Goal: Use online tool/utility: Utilize a website feature to perform a specific function

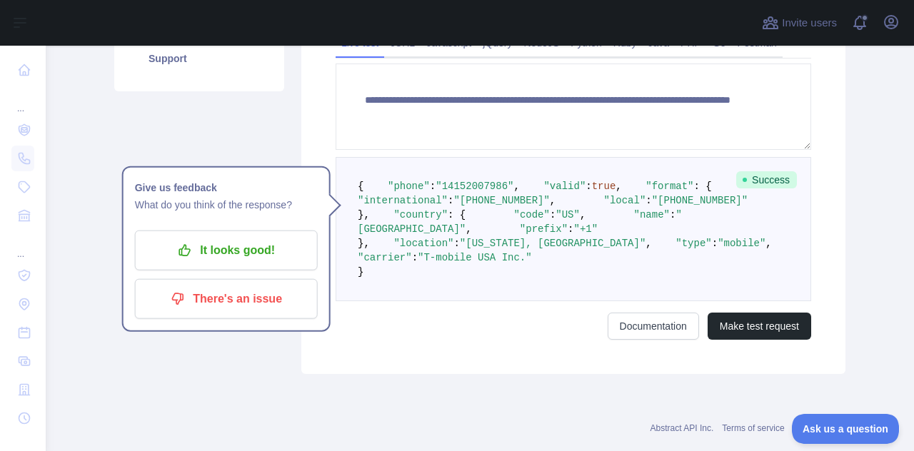
scroll to position [214, 0]
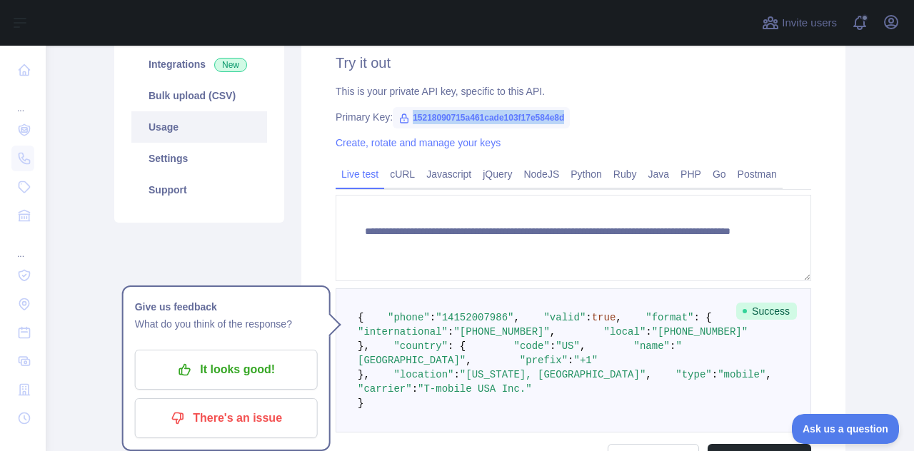
click at [186, 114] on link "Usage" at bounding box center [199, 126] width 136 height 31
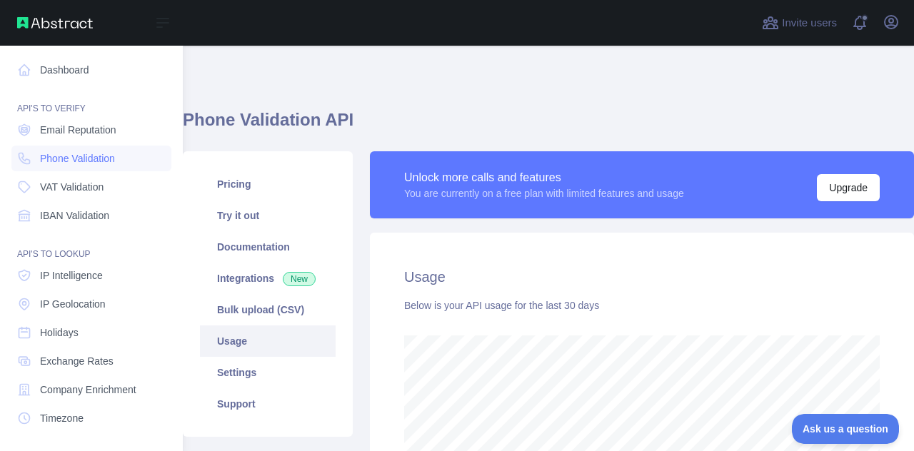
scroll to position [713617, 713291]
click at [46, 132] on span "Email Reputation" at bounding box center [78, 130] width 76 height 14
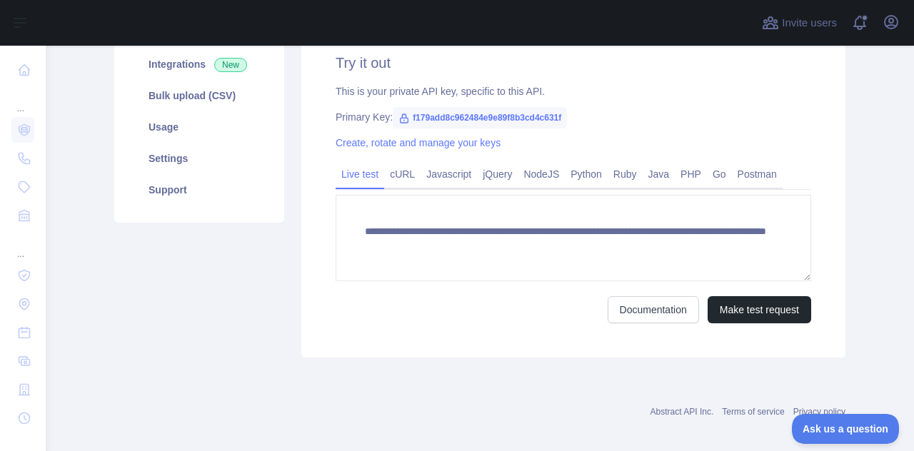
scroll to position [143, 0]
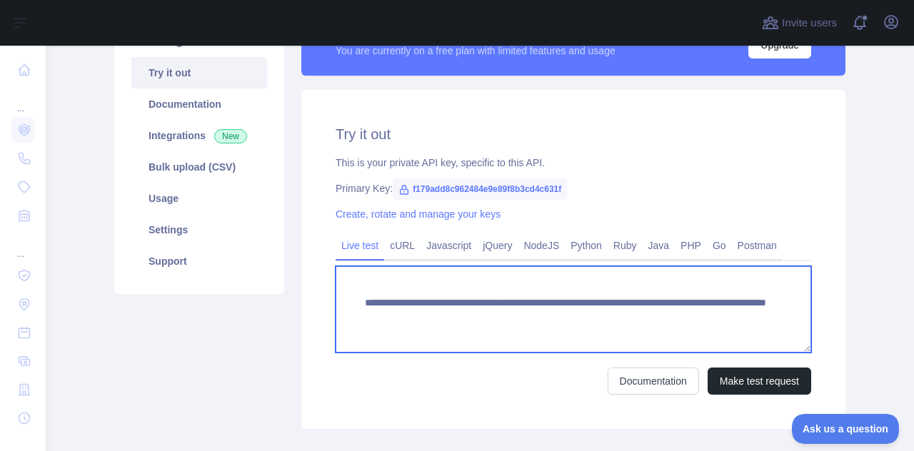
drag, startPoint x: 376, startPoint y: 305, endPoint x: 556, endPoint y: 307, distance: 179.9
click at [556, 307] on textarea "**********" at bounding box center [574, 309] width 476 height 86
type textarea "**********"
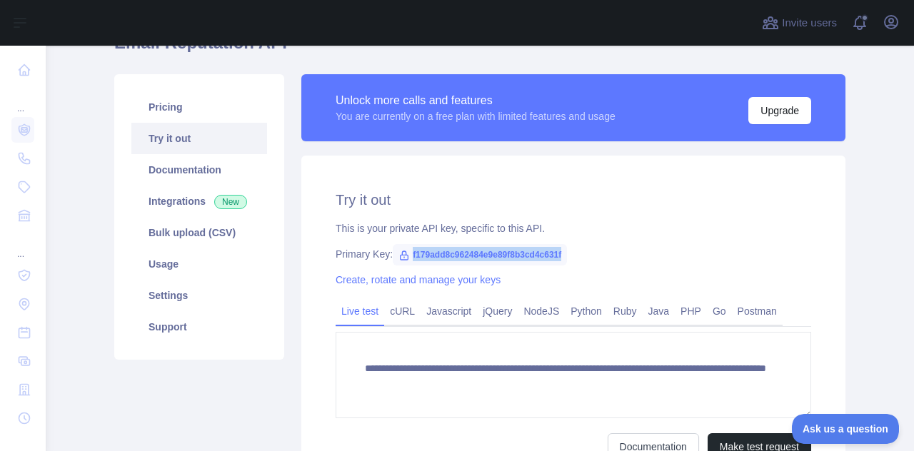
drag, startPoint x: 403, startPoint y: 254, endPoint x: 530, endPoint y: 255, distance: 126.4
click at [560, 259] on div "Primary Key: f179add8c962484e9e89f8b3cd4c631f" at bounding box center [574, 254] width 476 height 14
copy span "f179add8c962484e9e89f8b3cd4c631f"
